Goal: Information Seeking & Learning: Check status

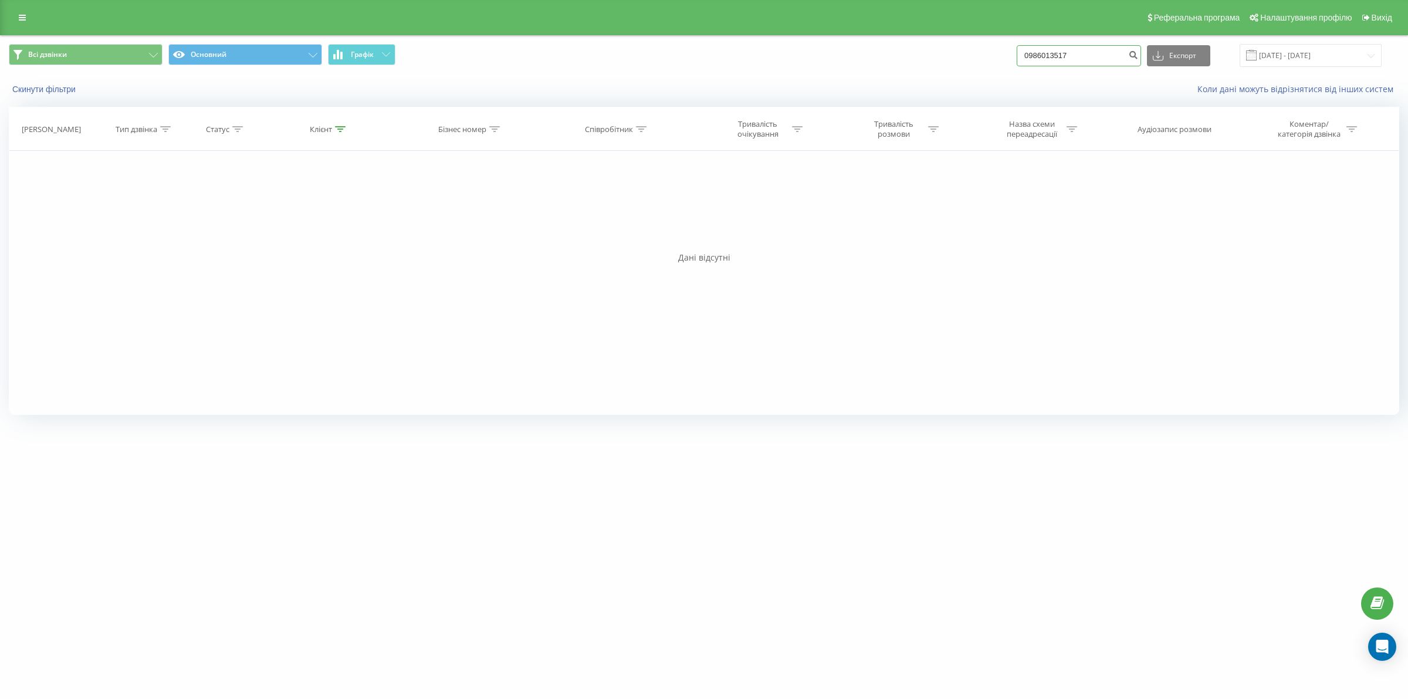
drag, startPoint x: 1101, startPoint y: 56, endPoint x: 908, endPoint y: 54, distance: 193.6
click at [908, 54] on div "Всі дзвінки Основний Графік 0986013517 Експорт .csv .xls .xlsx [DATE] - [DATE]" at bounding box center [704, 55] width 1390 height 23
click at [15, 21] on link at bounding box center [22, 17] width 21 height 16
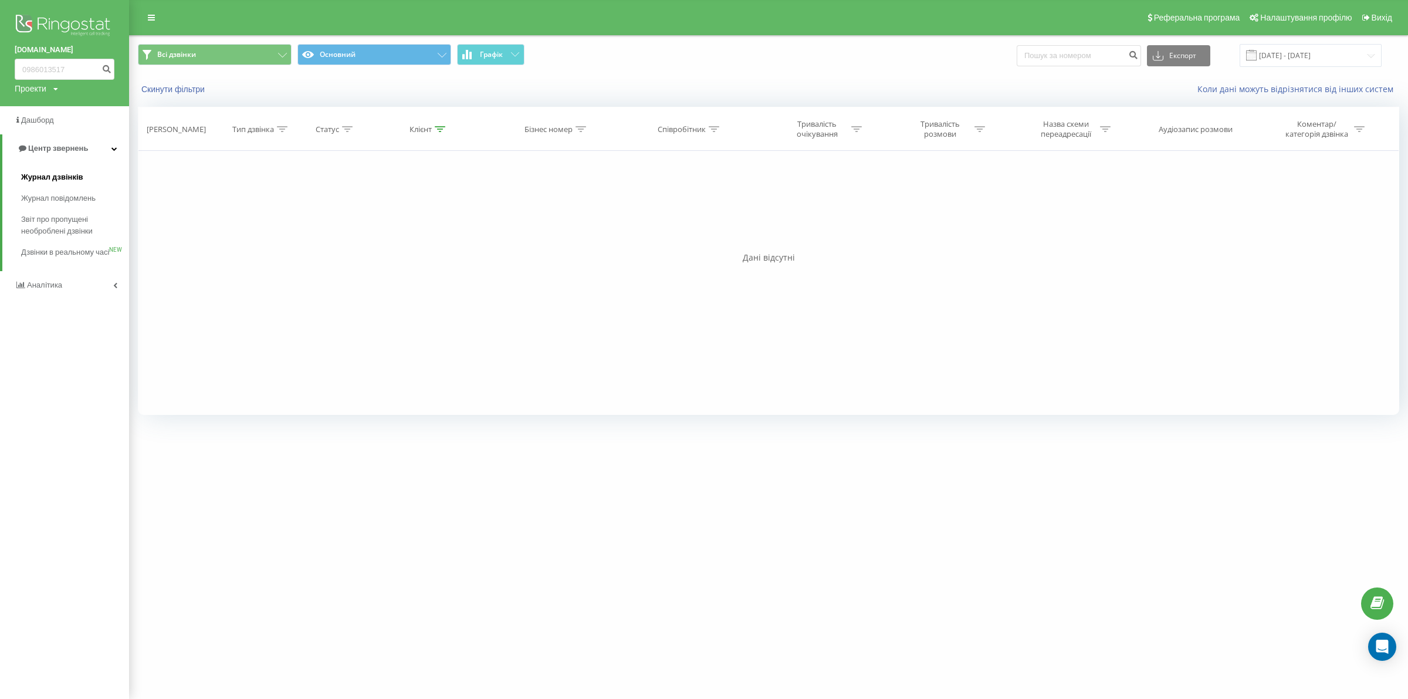
click at [70, 171] on span "Журнал дзвінків" at bounding box center [52, 177] width 62 height 12
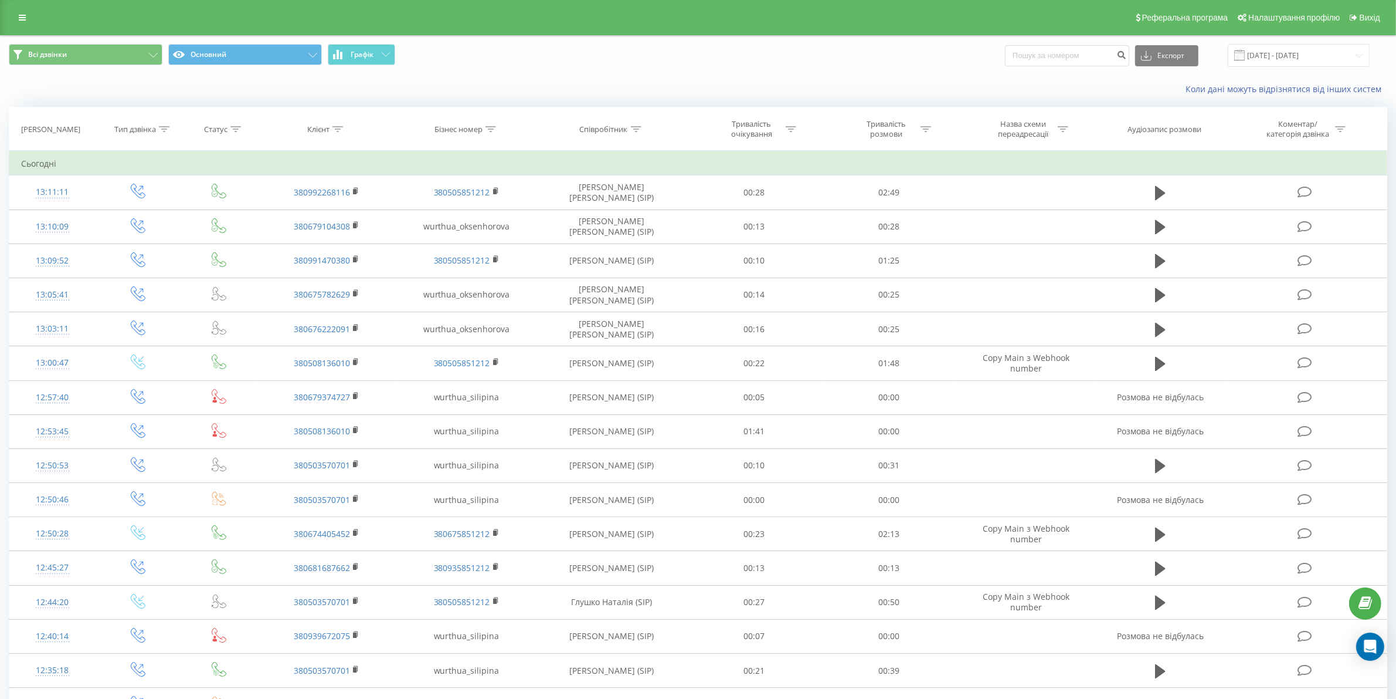
click at [632, 127] on icon at bounding box center [636, 129] width 11 height 6
click at [639, 216] on input "text" at bounding box center [612, 213] width 103 height 21
type input "сіліпіна"
click at [625, 238] on span "OK" at bounding box center [637, 236] width 33 height 18
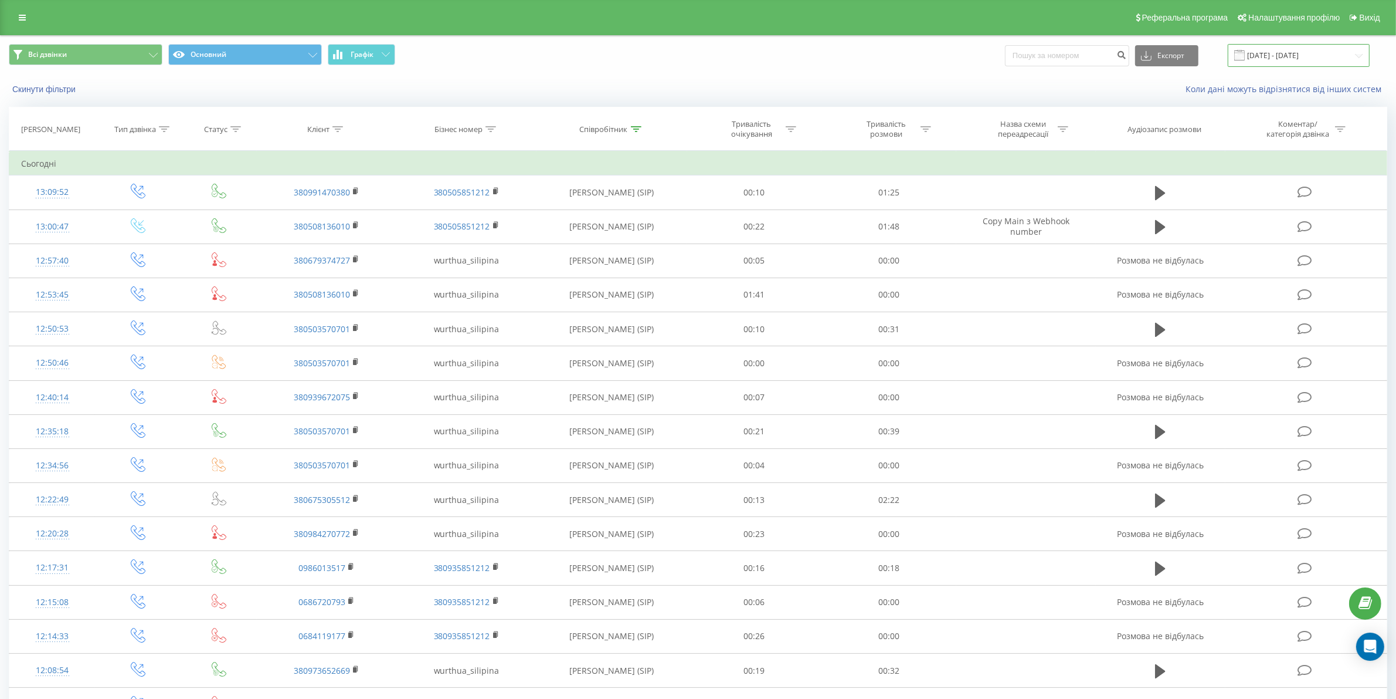
click at [1347, 48] on input "19.07.2025 - 19.08.2025" at bounding box center [1299, 55] width 142 height 23
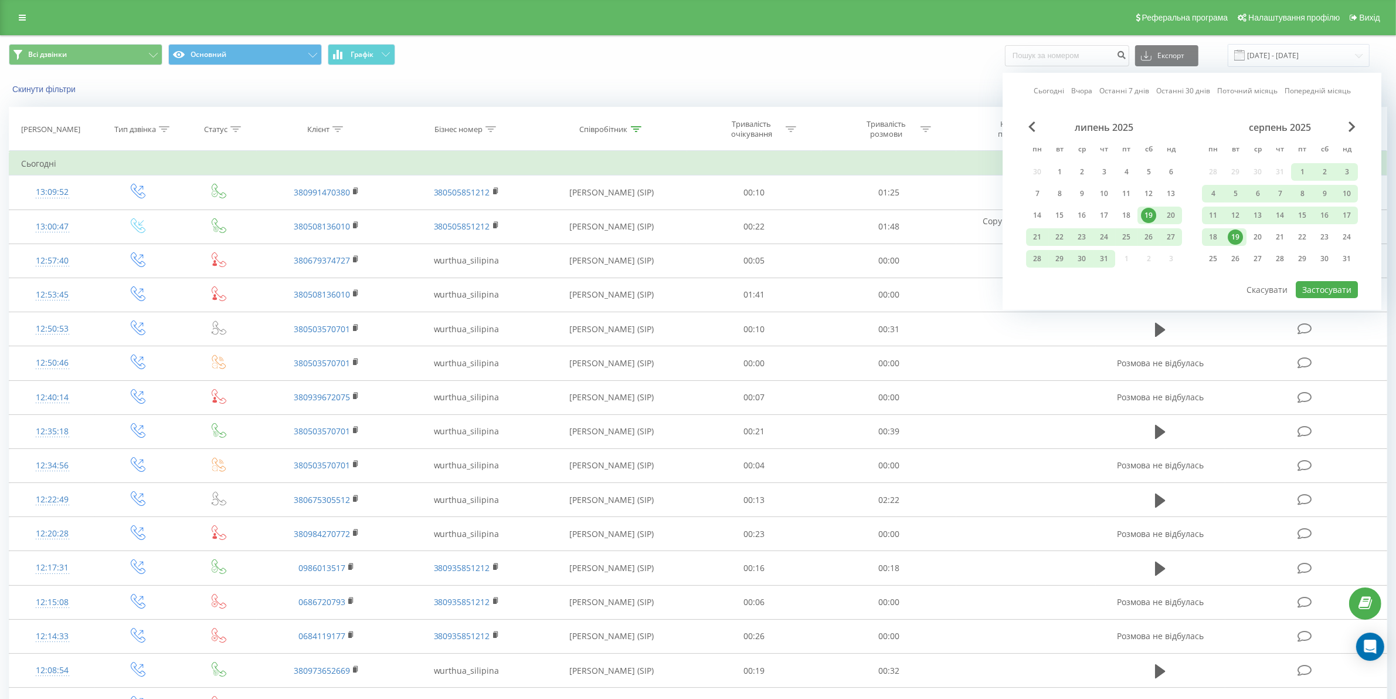
click at [1235, 233] on div "19" at bounding box center [1235, 236] width 15 height 15
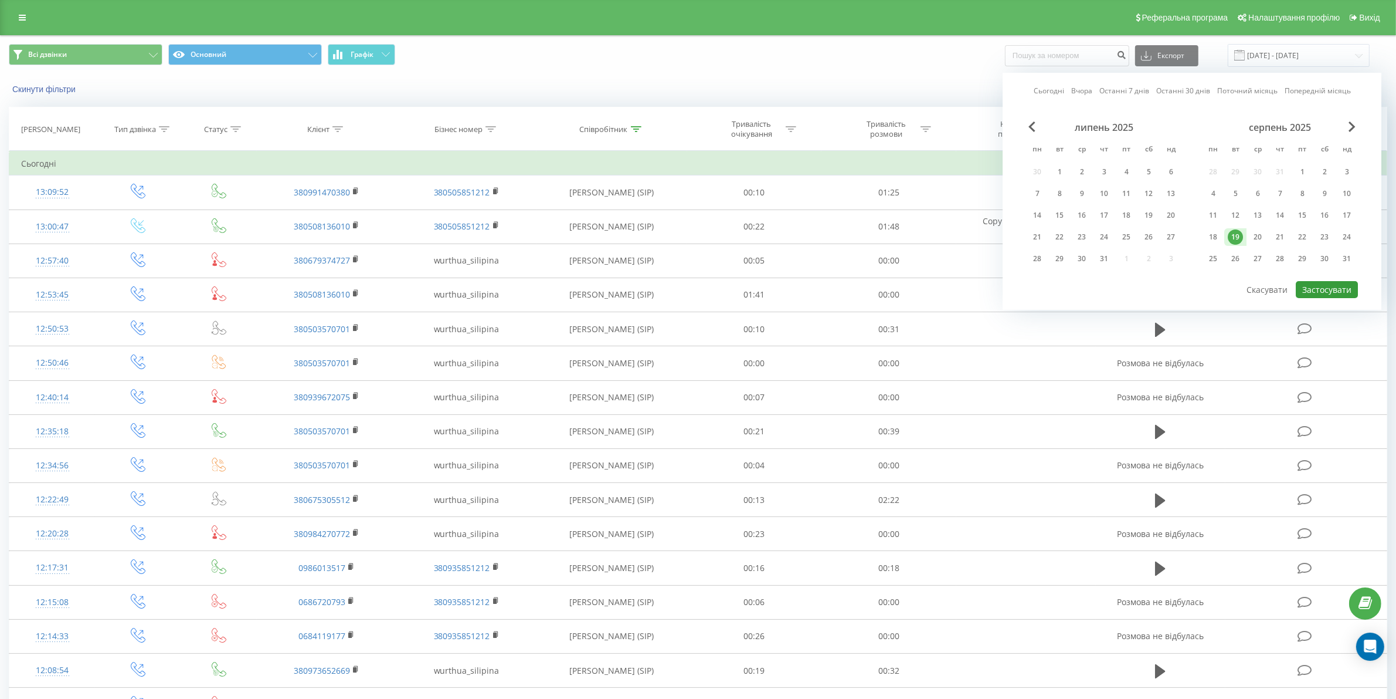
click at [1315, 287] on button "Застосувати" at bounding box center [1327, 289] width 62 height 17
type input "19.08.2025 - 19.08.2025"
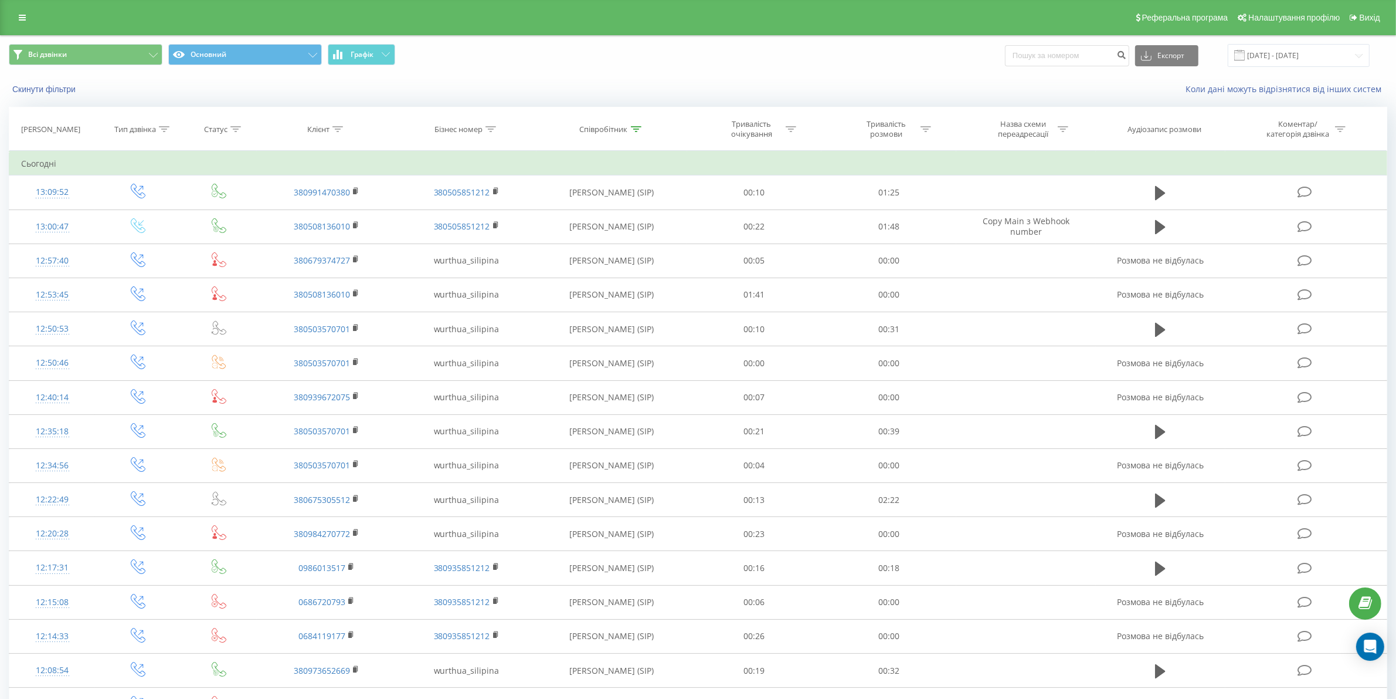
click at [917, 131] on div "Тривалість розмови" at bounding box center [886, 129] width 63 height 20
click at [901, 182] on div at bounding box center [882, 186] width 83 height 11
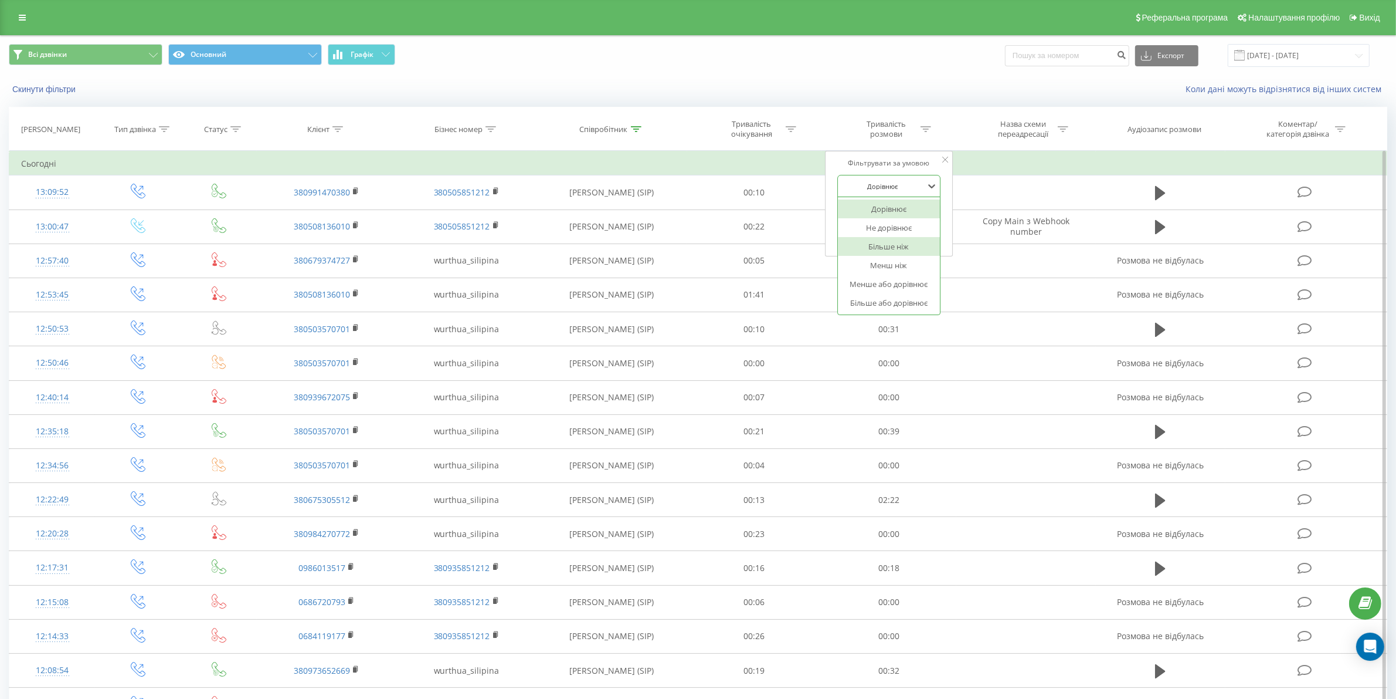
drag, startPoint x: 879, startPoint y: 253, endPoint x: 878, endPoint y: 248, distance: 5.9
click at [878, 253] on div "Більше ніж" at bounding box center [889, 246] width 102 height 19
drag, startPoint x: 887, startPoint y: 218, endPoint x: 891, endPoint y: 225, distance: 7.6
click at [887, 218] on input "text" at bounding box center [889, 213] width 103 height 21
type input "03"
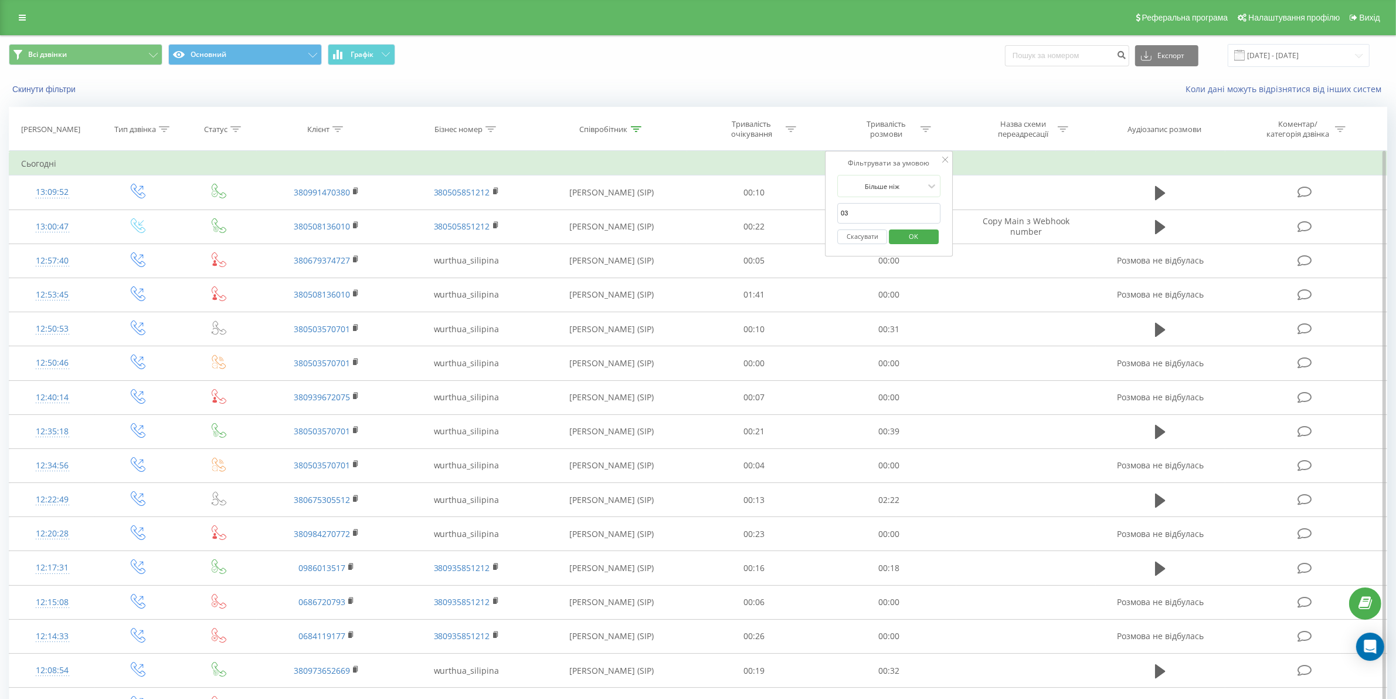
click at [912, 240] on span "OK" at bounding box center [914, 236] width 33 height 18
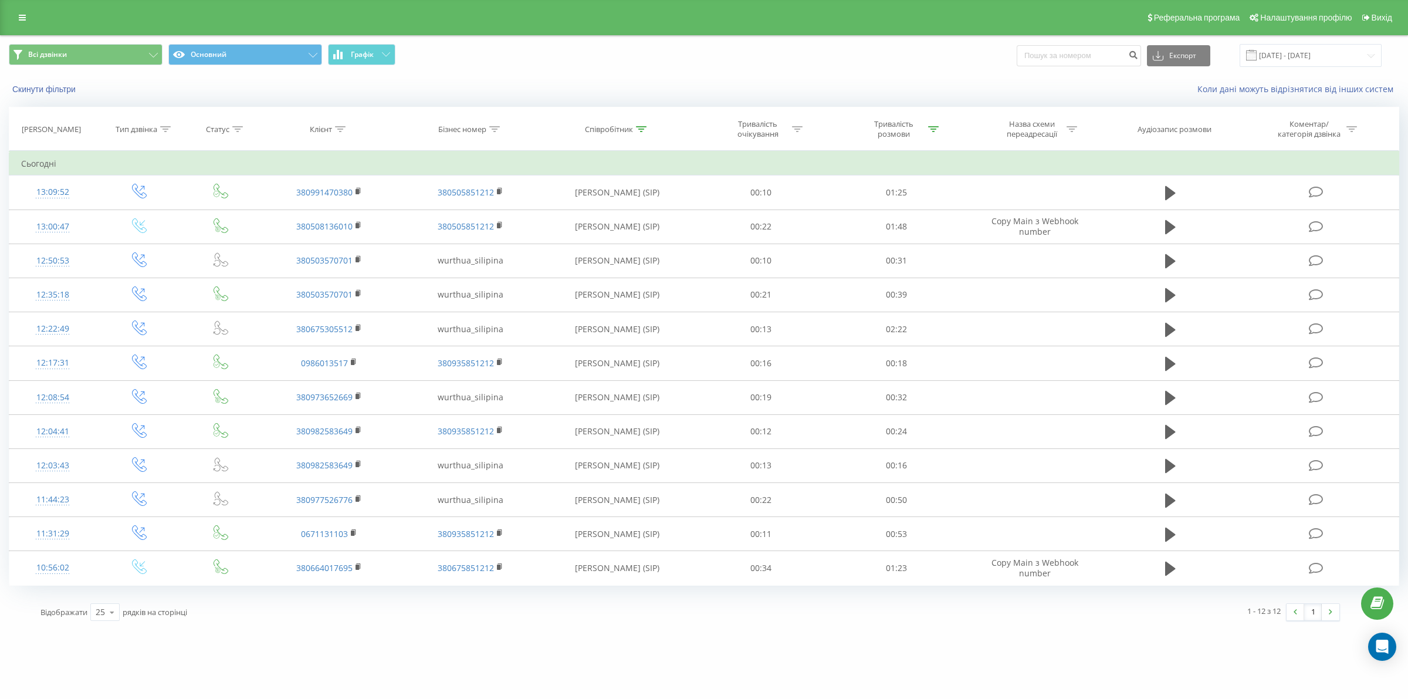
click at [622, 130] on div "Співробітник" at bounding box center [609, 129] width 48 height 10
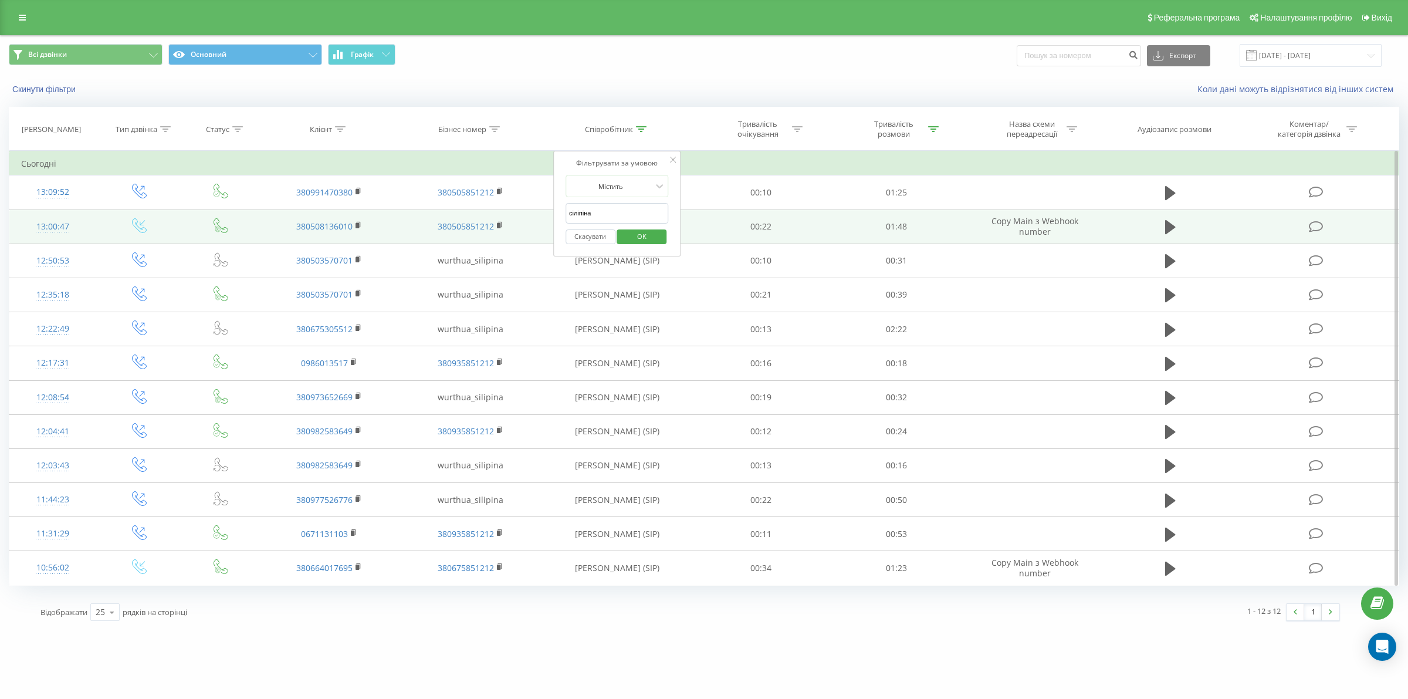
drag, startPoint x: 616, startPoint y: 217, endPoint x: 537, endPoint y: 217, distance: 79.2
click at [537, 217] on table "Фільтрувати за умовою Дорівнює Введіть значення Скасувати OK Фільтрувати за умо…" at bounding box center [704, 368] width 1390 height 434
click button "OK" at bounding box center [642, 236] width 50 height 15
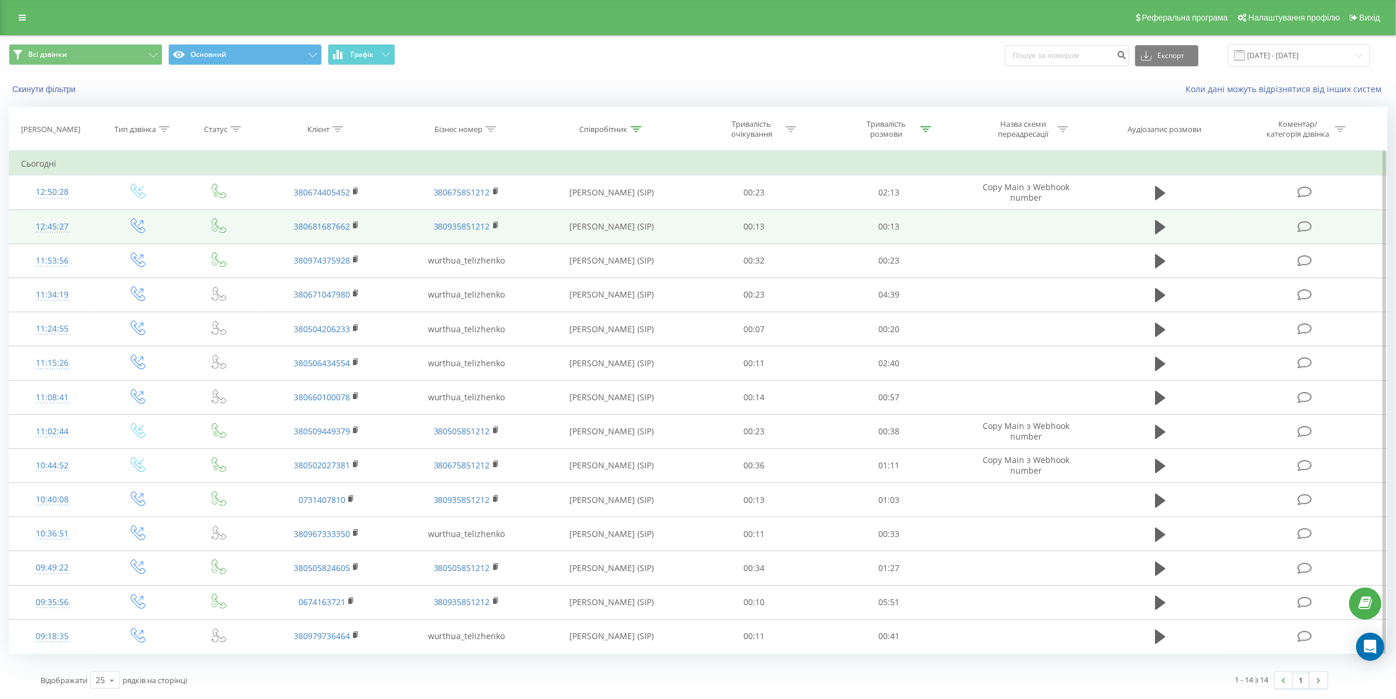
scroll to position [1, 0]
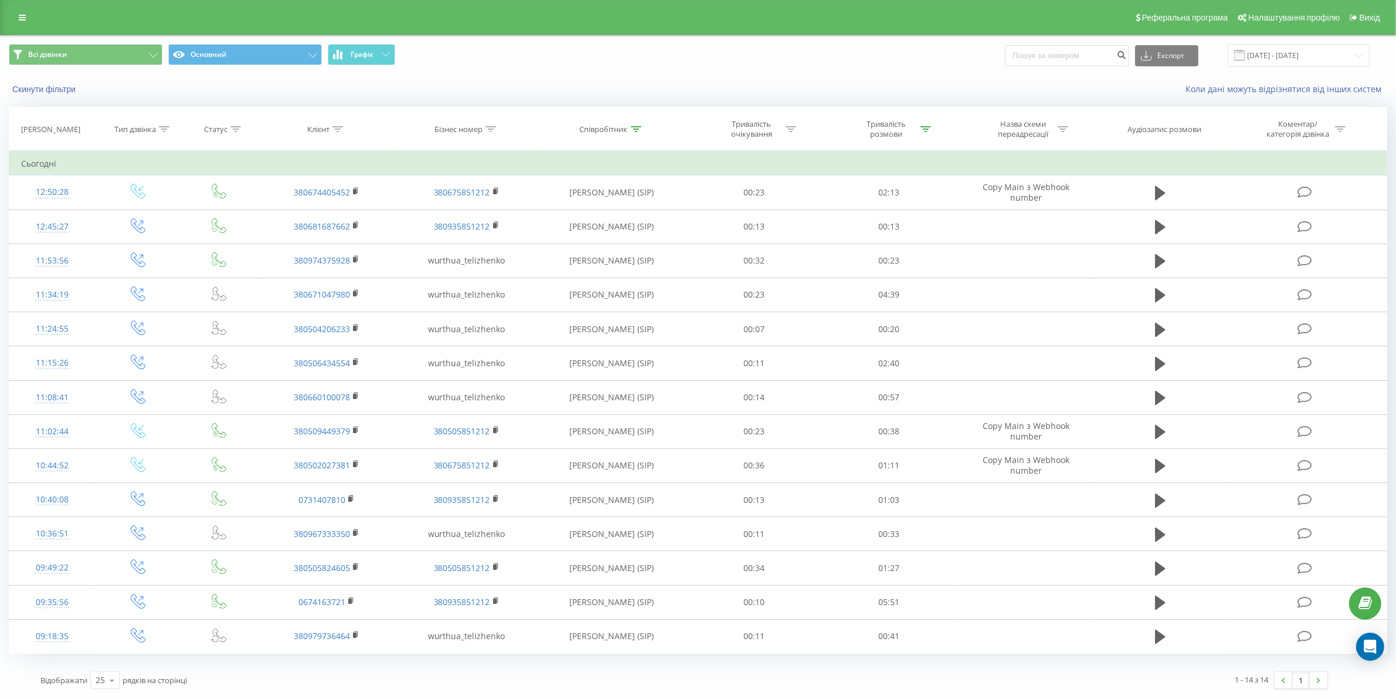
click at [633, 132] on div at bounding box center [636, 129] width 11 height 10
drag, startPoint x: 603, startPoint y: 207, endPoint x: 561, endPoint y: 215, distance: 42.9
click at [561, 215] on input "теліженко" at bounding box center [612, 213] width 103 height 21
type input "оксенгорова"
click button "OK" at bounding box center [637, 236] width 50 height 15
